Goal: Task Accomplishment & Management: Use online tool/utility

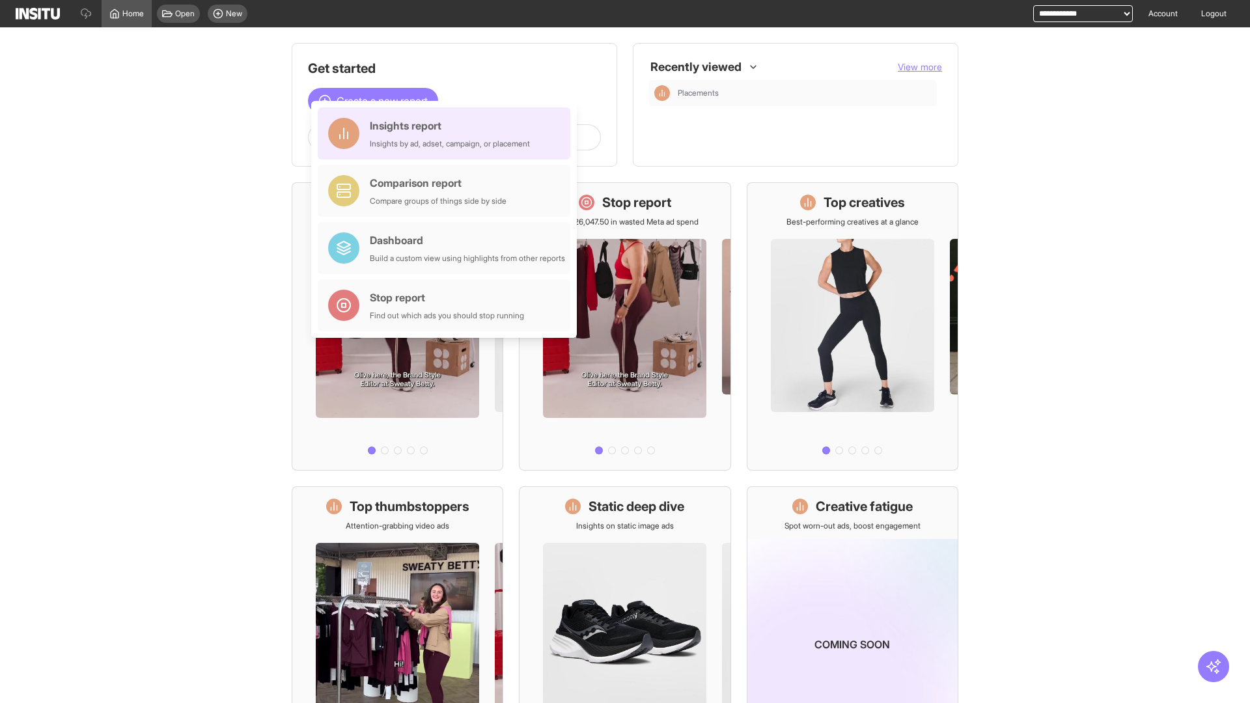
click at [447, 133] on div "Insights report Insights by ad, adset, campaign, or placement" at bounding box center [450, 133] width 160 height 31
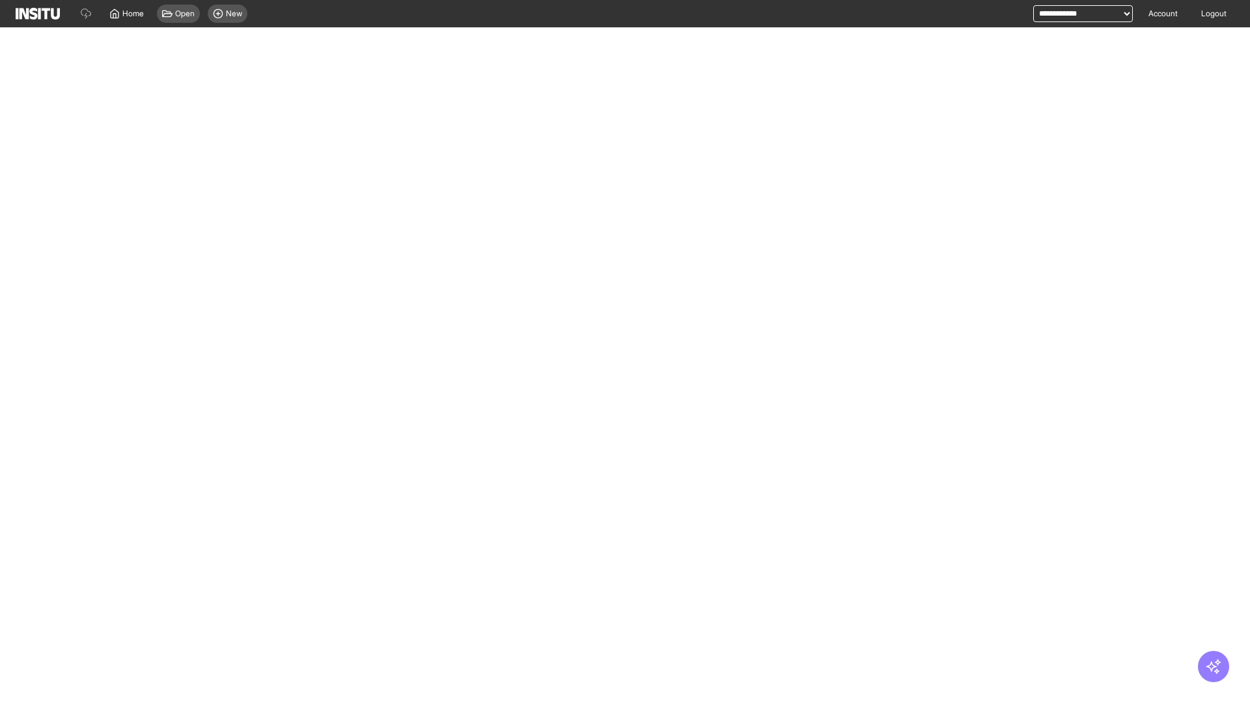
select select "**"
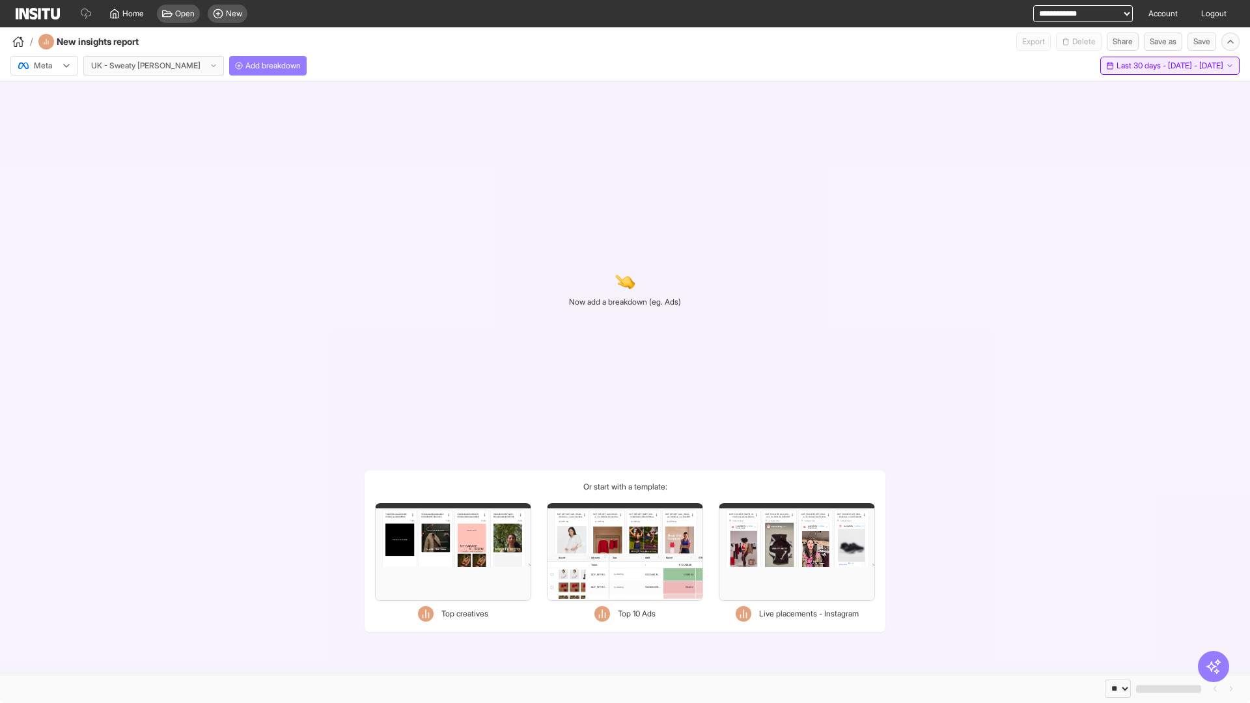
click at [1145, 66] on span "Last 30 days - [DATE] - [DATE]" at bounding box center [1169, 66] width 107 height 10
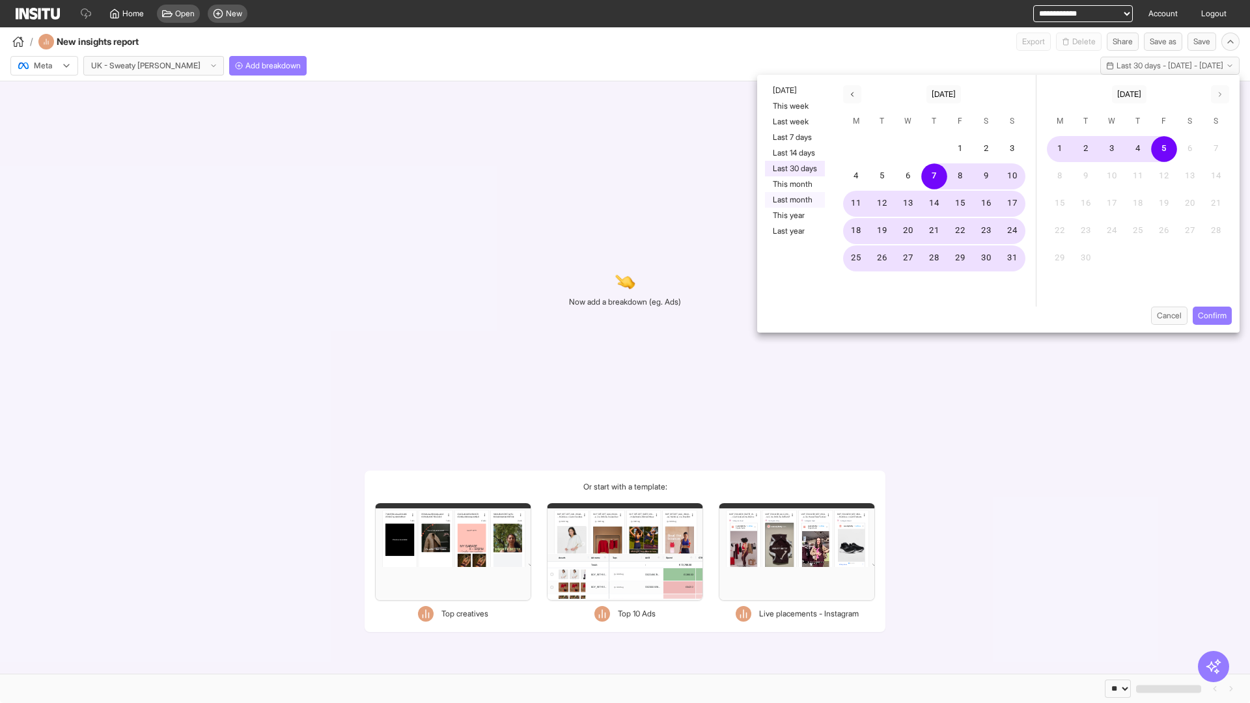
click at [793, 200] on button "Last month" at bounding box center [795, 200] width 60 height 16
